Goal: Transaction & Acquisition: Purchase product/service

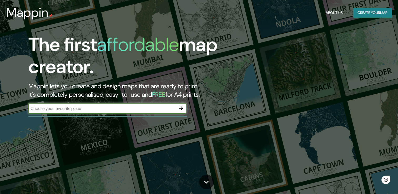
click at [177, 109] on button "button" at bounding box center [181, 108] width 11 height 11
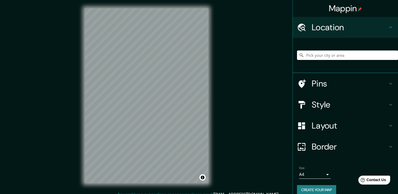
click at [316, 57] on input "Pick your city or area" at bounding box center [347, 54] width 101 height 9
click at [316, 54] on input "Pick your city or area" at bounding box center [347, 54] width 101 height 9
click at [314, 56] on input "Pick your city or area" at bounding box center [347, 54] width 101 height 9
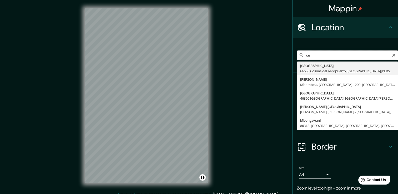
type input "c"
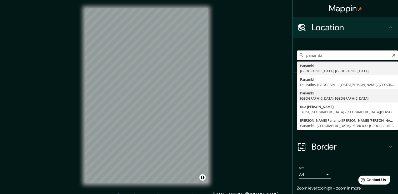
type input "Panambí, [GEOGRAPHIC_DATA], [GEOGRAPHIC_DATA]"
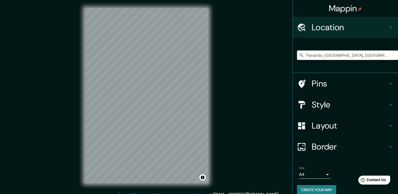
click at [172, 194] on html "Mappin Location [GEOGRAPHIC_DATA], [GEOGRAPHIC_DATA], [GEOGRAPHIC_DATA] Pins St…" at bounding box center [199, 97] width 398 height 194
click at [146, 194] on html "Mappin Location [GEOGRAPHIC_DATA], [GEOGRAPHIC_DATA], [GEOGRAPHIC_DATA] Pins St…" at bounding box center [199, 97] width 398 height 194
click at [144, 194] on html "Mappin Location [GEOGRAPHIC_DATA], [GEOGRAPHIC_DATA], [GEOGRAPHIC_DATA] Pins St…" at bounding box center [199, 97] width 398 height 194
click at [145, 0] on html "Mappin Location [GEOGRAPHIC_DATA], [GEOGRAPHIC_DATA], [GEOGRAPHIC_DATA] Pins St…" at bounding box center [199, 97] width 398 height 194
click at [114, 194] on html "Mappin Location [GEOGRAPHIC_DATA], [GEOGRAPHIC_DATA], [GEOGRAPHIC_DATA] Pins St…" at bounding box center [199, 97] width 398 height 194
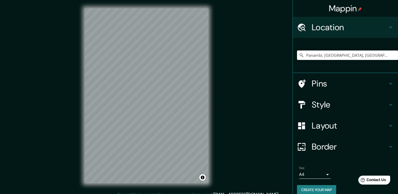
click at [75, 120] on div "Mappin Location [GEOGRAPHIC_DATA], [GEOGRAPHIC_DATA], [GEOGRAPHIC_DATA] Pins St…" at bounding box center [199, 100] width 398 height 200
click at [317, 104] on h4 "Style" at bounding box center [350, 104] width 76 height 11
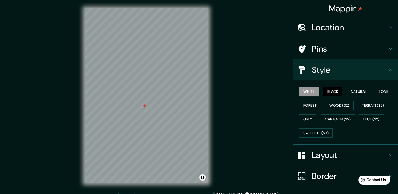
click at [324, 91] on button "Black" at bounding box center [333, 92] width 20 height 10
click at [347, 90] on button "Natural" at bounding box center [359, 92] width 24 height 10
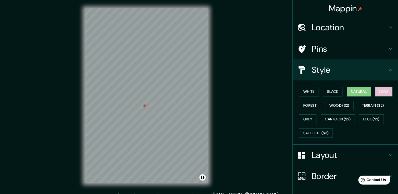
click at [381, 92] on button "Love" at bounding box center [383, 92] width 17 height 10
click at [305, 102] on button "Forest" at bounding box center [310, 106] width 22 height 10
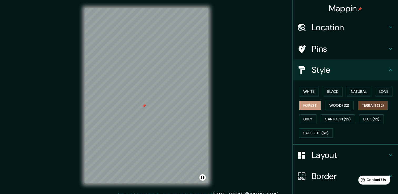
click at [366, 104] on button "Terrain ($2)" at bounding box center [373, 106] width 31 height 10
click at [342, 106] on button "Wood ($2)" at bounding box center [339, 106] width 28 height 10
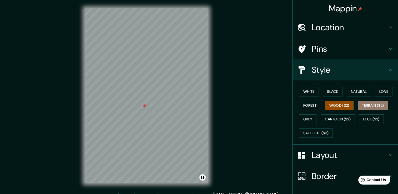
click at [364, 105] on button "Terrain ($2)" at bounding box center [373, 106] width 31 height 10
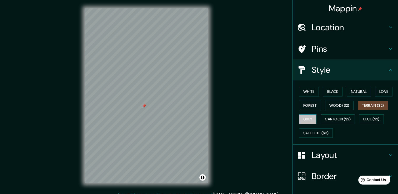
click at [304, 118] on button "Grey" at bounding box center [307, 119] width 17 height 10
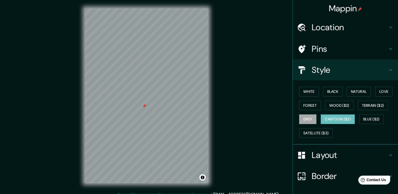
click at [330, 118] on button "Cartoon ($2)" at bounding box center [338, 119] width 34 height 10
click at [365, 118] on button "Blue ($2)" at bounding box center [371, 119] width 25 height 10
click at [305, 119] on button "Grey" at bounding box center [307, 119] width 17 height 10
click at [331, 118] on button "Cartoon ($2)" at bounding box center [338, 119] width 34 height 10
click at [312, 136] on button "Satellite ($3)" at bounding box center [316, 133] width 34 height 10
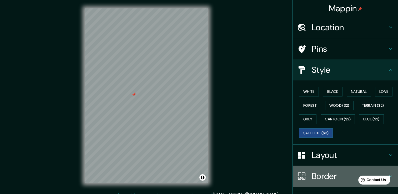
click at [325, 176] on h4 "Border" at bounding box center [350, 176] width 76 height 11
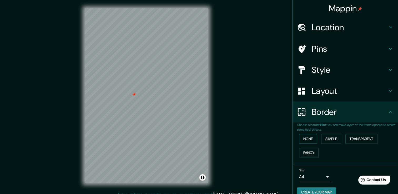
click at [304, 138] on button "None" at bounding box center [308, 139] width 18 height 10
click at [322, 138] on button "Simple" at bounding box center [331, 139] width 20 height 10
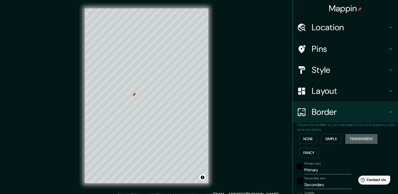
click at [352, 138] on button "Transparent" at bounding box center [361, 139] width 32 height 10
click at [300, 154] on button "Fancy" at bounding box center [308, 153] width 19 height 10
click at [303, 136] on button "None" at bounding box center [308, 139] width 18 height 10
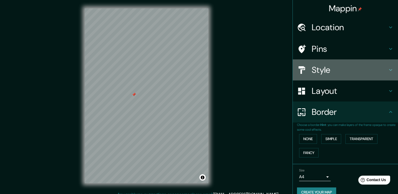
click at [319, 68] on h4 "Style" at bounding box center [350, 70] width 76 height 11
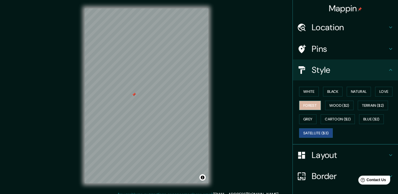
click at [302, 103] on button "Forest" at bounding box center [310, 106] width 22 height 10
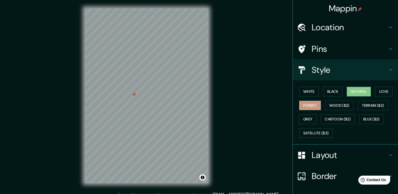
click at [353, 91] on button "Natural" at bounding box center [359, 92] width 24 height 10
click at [306, 95] on button "White" at bounding box center [309, 92] width 20 height 10
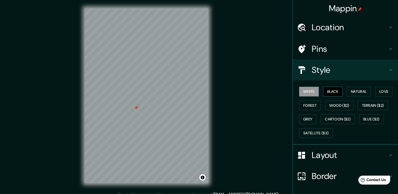
click at [326, 92] on button "Black" at bounding box center [333, 92] width 20 height 10
click at [310, 104] on button "Forest" at bounding box center [310, 106] width 22 height 10
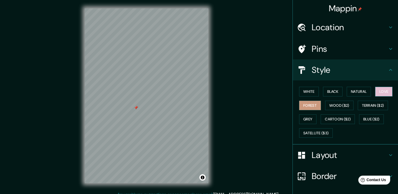
click at [378, 90] on button "Love" at bounding box center [383, 92] width 17 height 10
click at [360, 104] on button "Terrain ($2)" at bounding box center [373, 106] width 31 height 10
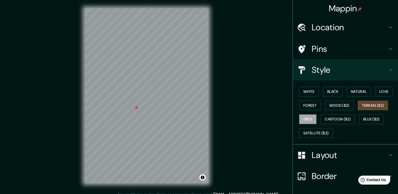
click at [299, 119] on button "Grey" at bounding box center [307, 119] width 17 height 10
click at [305, 131] on button "Satellite ($3)" at bounding box center [316, 133] width 34 height 10
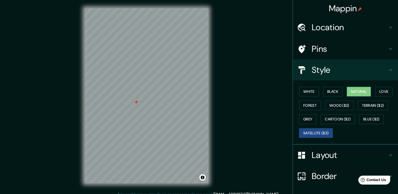
click at [353, 90] on button "Natural" at bounding box center [359, 92] width 24 height 10
click at [338, 44] on h4 "Pins" at bounding box center [350, 49] width 76 height 11
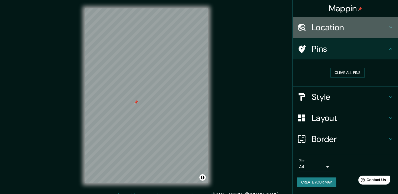
click at [331, 25] on h4 "Location" at bounding box center [350, 27] width 76 height 11
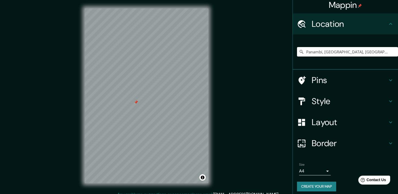
scroll to position [7, 0]
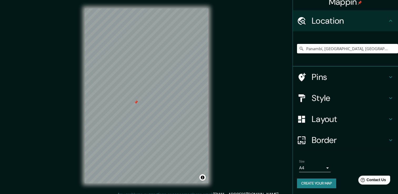
click at [323, 167] on body "Mappin Location [GEOGRAPHIC_DATA], [GEOGRAPHIC_DATA], [GEOGRAPHIC_DATA] Pins St…" at bounding box center [199, 97] width 398 height 194
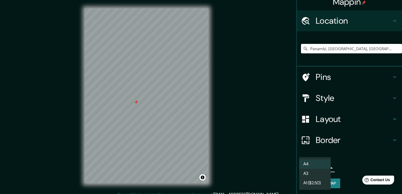
click at [316, 175] on li "A3" at bounding box center [315, 173] width 32 height 9
type input "a4"
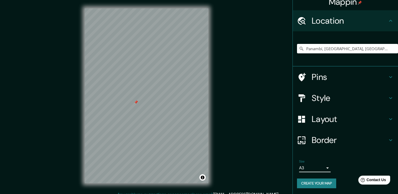
click at [322, 102] on h4 "Style" at bounding box center [350, 98] width 76 height 11
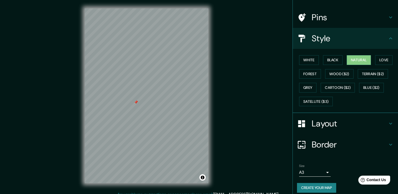
scroll to position [35, 0]
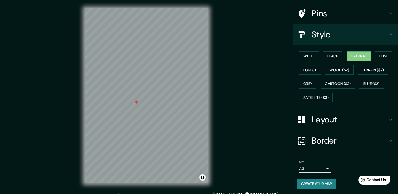
click at [311, 182] on button "Create your map" at bounding box center [316, 184] width 39 height 10
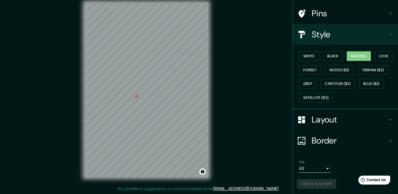
click at [322, 184] on div "Create your map" at bounding box center [345, 184] width 97 height 10
click at [322, 184] on button "Create your map" at bounding box center [316, 184] width 39 height 10
click at [304, 182] on div "Create your map" at bounding box center [345, 184] width 97 height 10
click at [116, 95] on div at bounding box center [116, 96] width 4 height 4
click at [136, 96] on div at bounding box center [136, 96] width 4 height 4
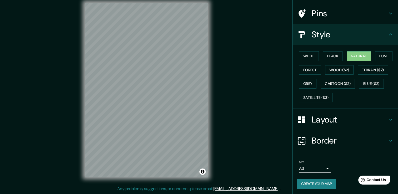
click at [321, 166] on body "Mappin Location [GEOGRAPHIC_DATA], [GEOGRAPHIC_DATA], [GEOGRAPHIC_DATA] Pins St…" at bounding box center [199, 91] width 398 height 194
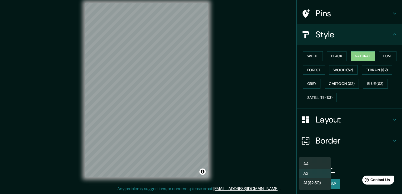
click at [337, 166] on div at bounding box center [201, 97] width 402 height 194
